Goal: Communication & Community: Answer question/provide support

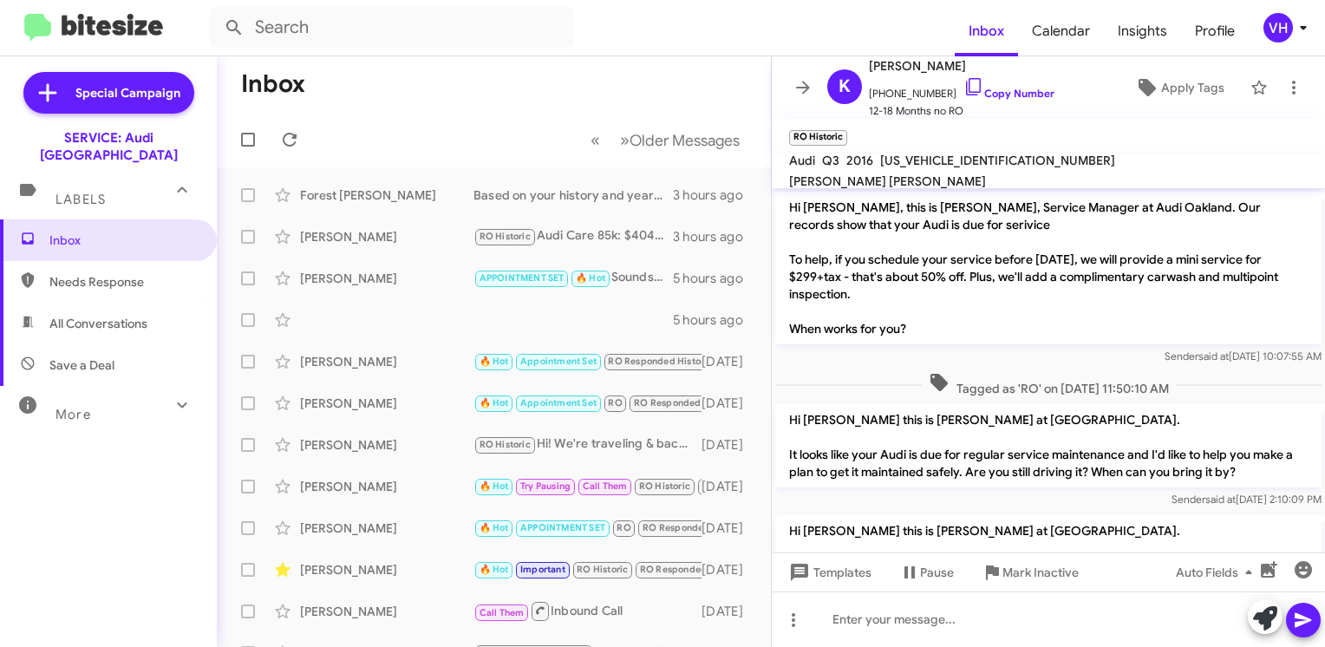
scroll to position [774, 0]
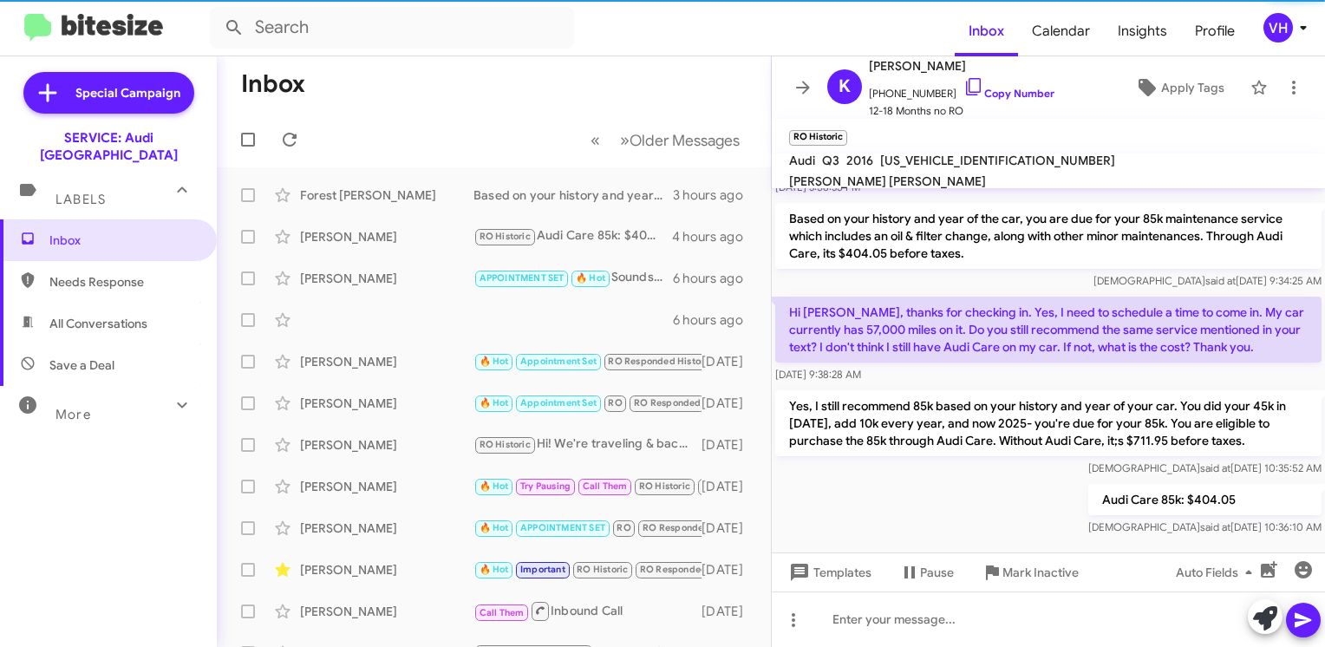
scroll to position [774, 0]
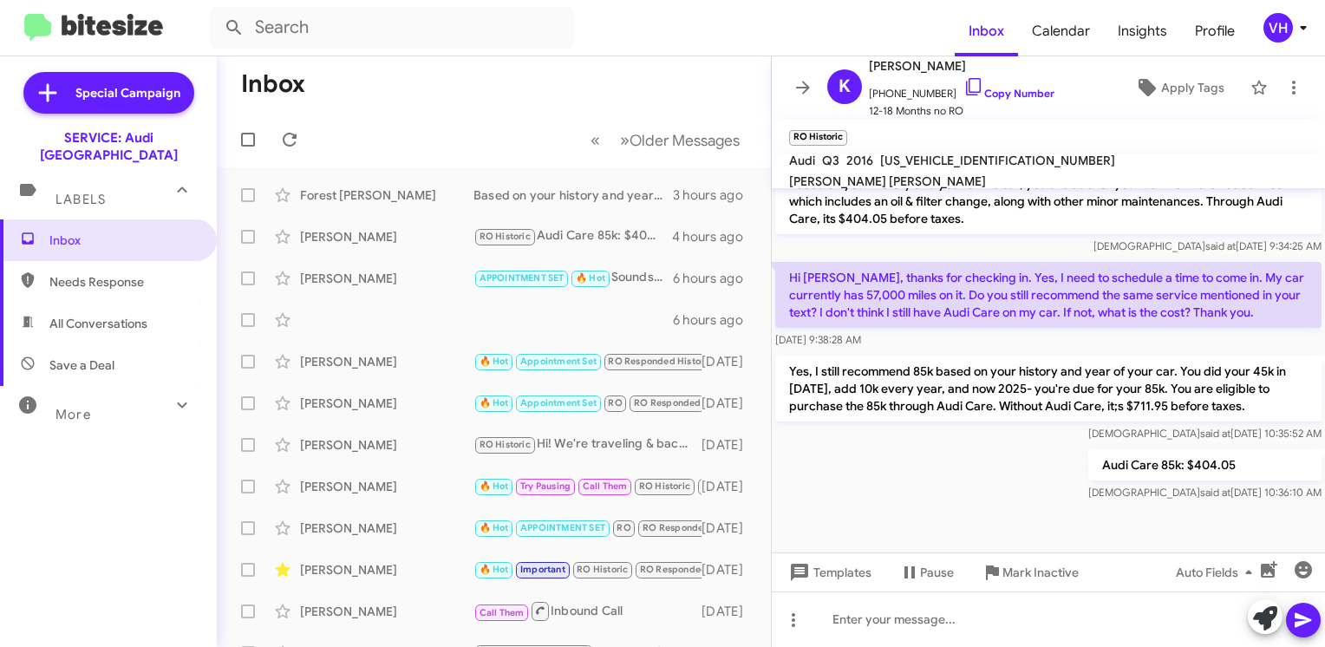
click at [949, 165] on span "[US_VEHICLE_IDENTIFICATION_NUMBER]" at bounding box center [997, 161] width 235 height 16
copy span "[US_VEHICLE_IDENTIFICATION_NUMBER]"
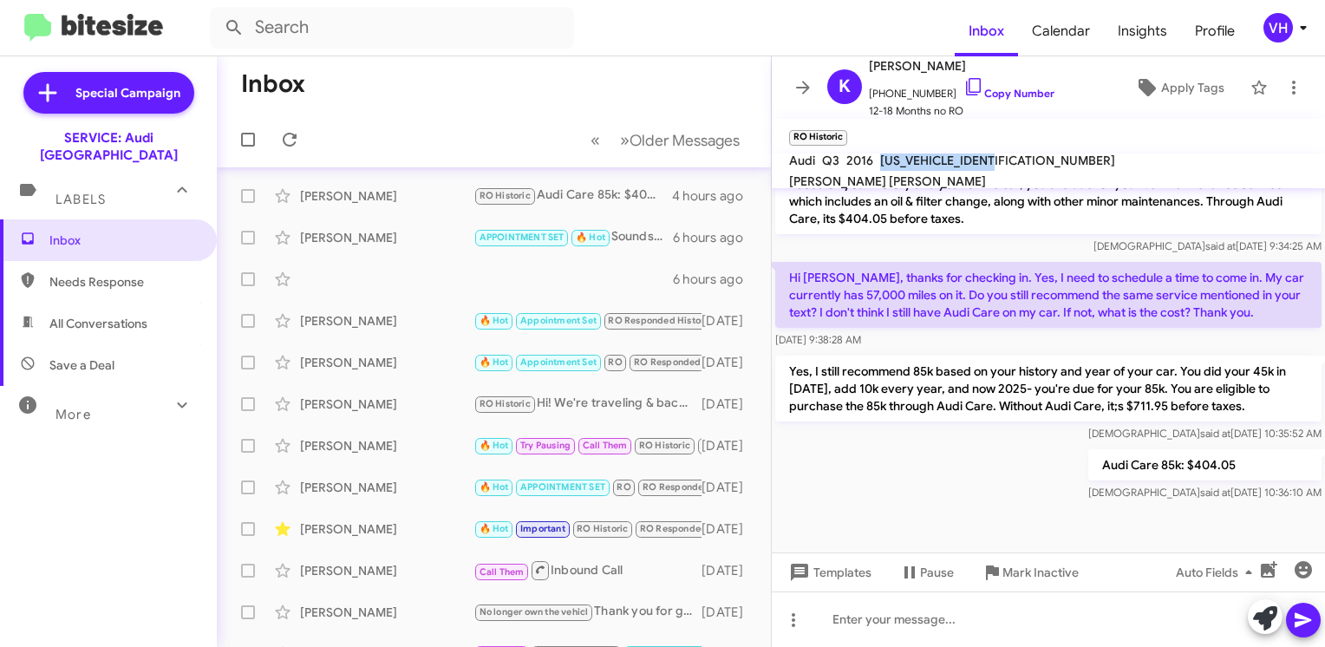
scroll to position [0, 0]
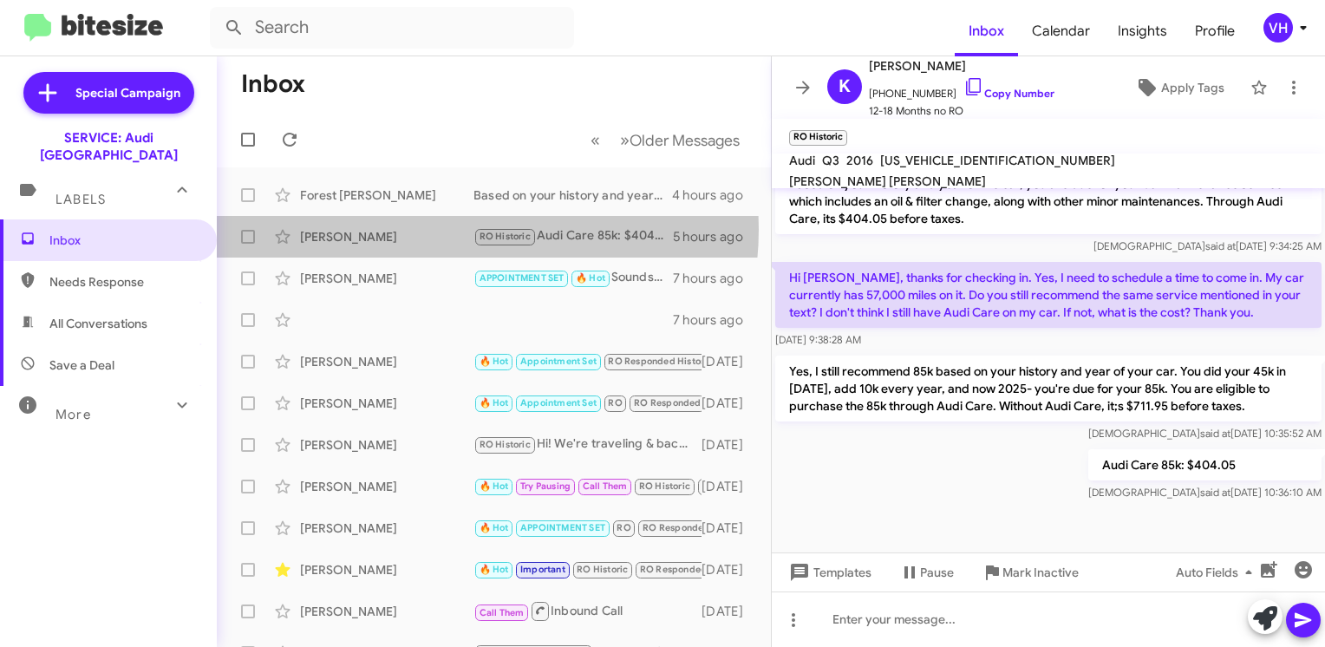
click at [438, 229] on div "[PERSON_NAME]" at bounding box center [386, 236] width 173 height 17
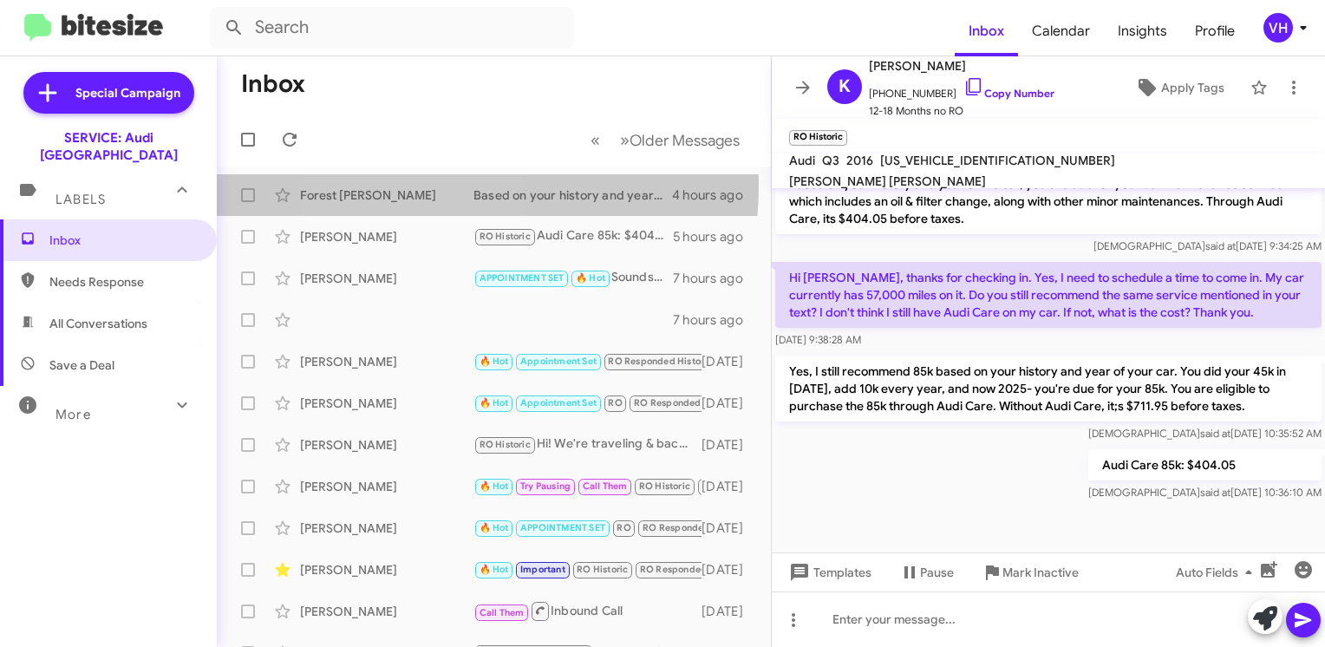
click at [420, 185] on div "Forest [PERSON_NAME] Based on your history and year of the car, you are due for…" at bounding box center [494, 195] width 526 height 35
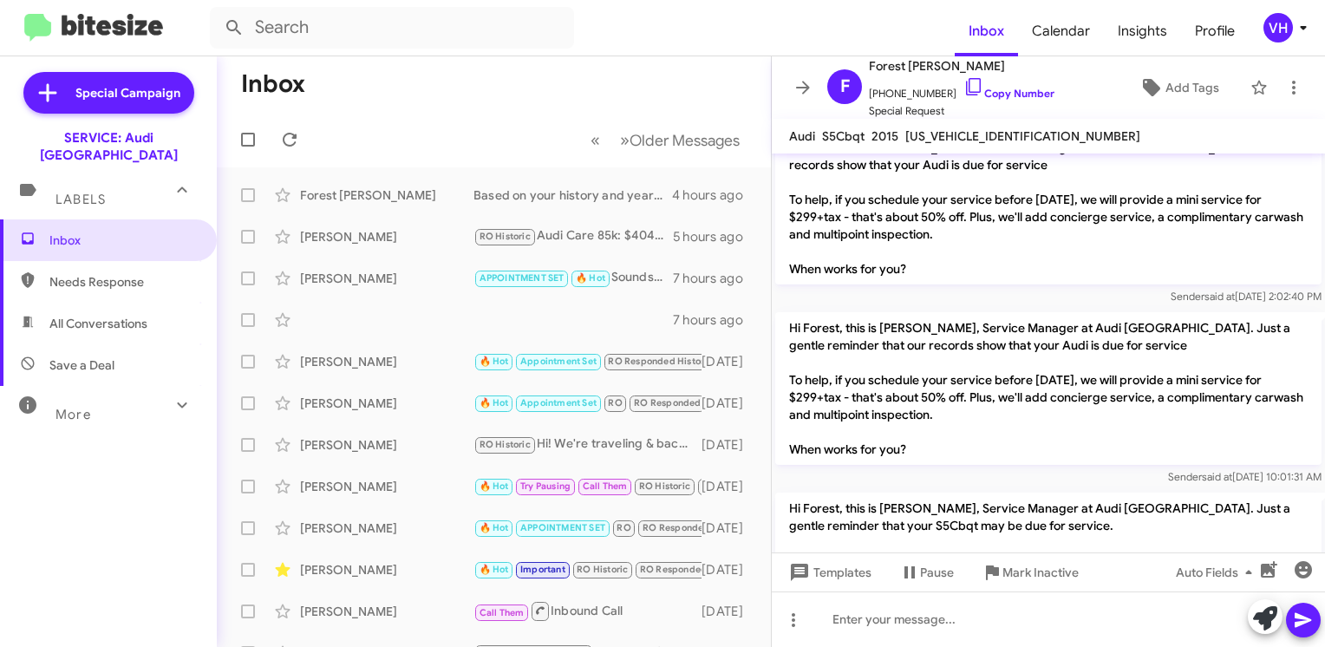
scroll to position [1509, 0]
